Goal: Navigation & Orientation: Find specific page/section

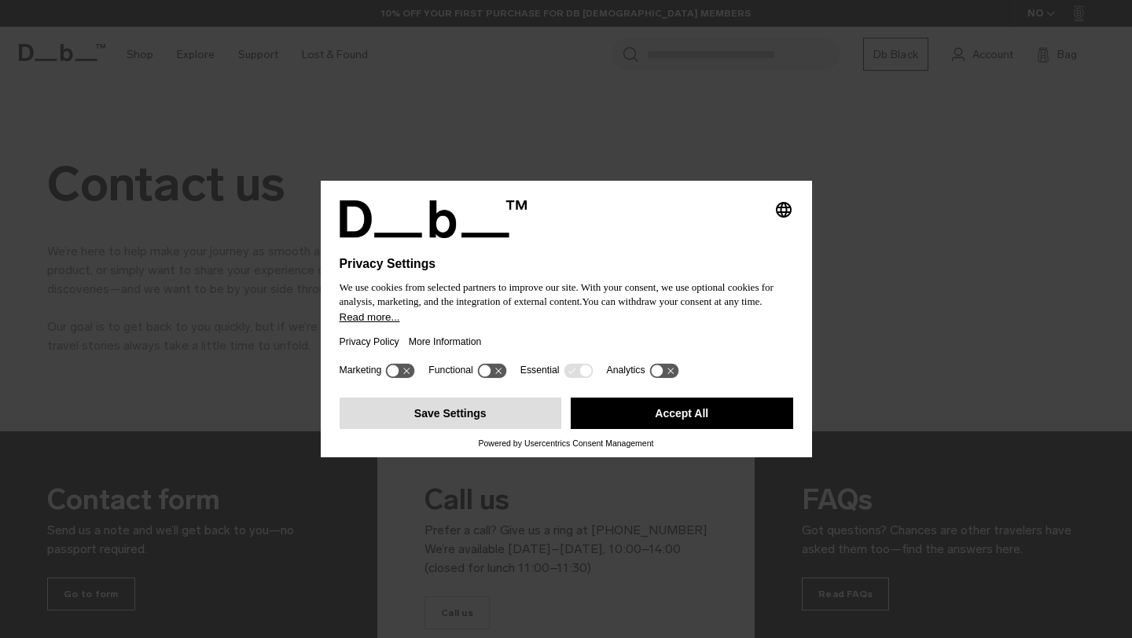
click at [498, 413] on button "Save Settings" at bounding box center [451, 413] width 222 height 31
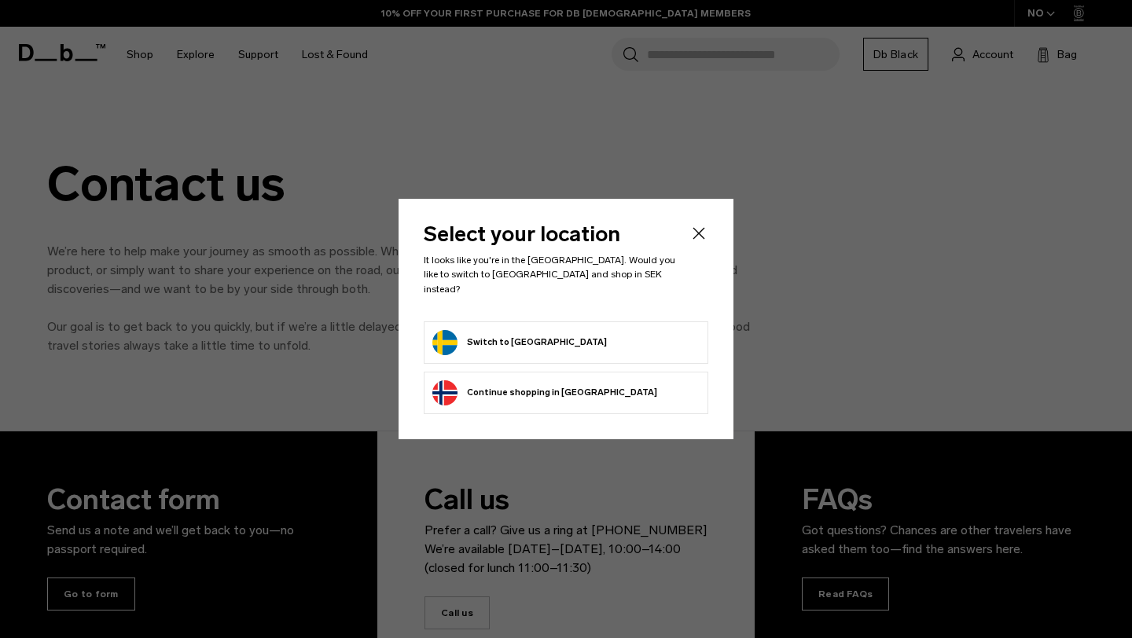
click at [537, 330] on button "Switch to [GEOGRAPHIC_DATA]" at bounding box center [519, 342] width 174 height 25
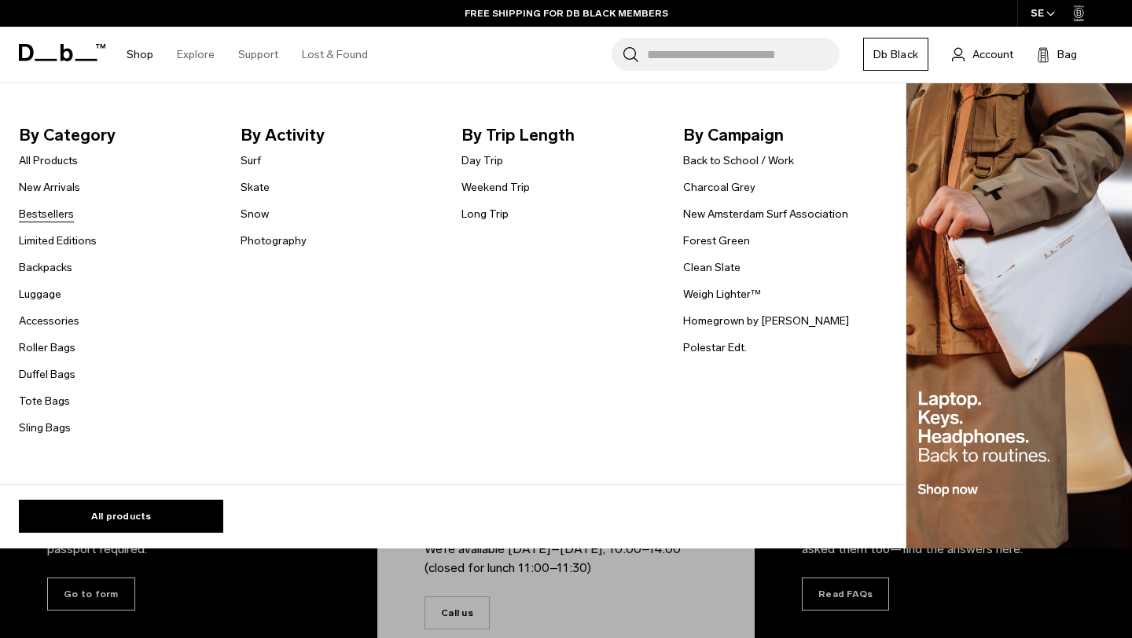
click at [57, 209] on link "Bestsellers" at bounding box center [46, 214] width 55 height 17
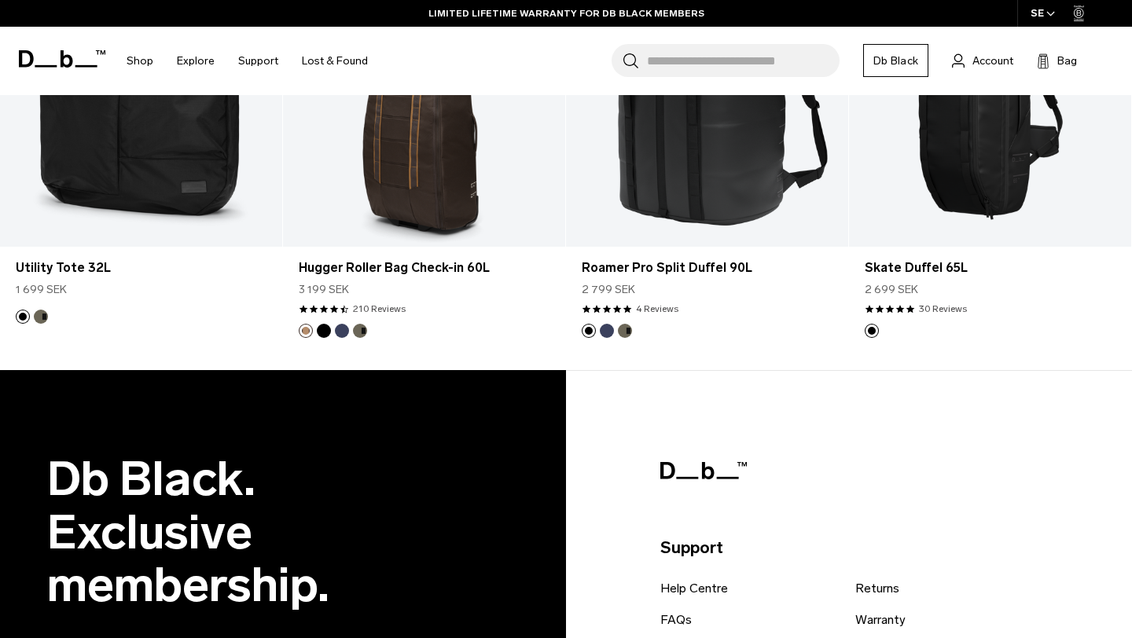
scroll to position [3750, 0]
